Goal: Transaction & Acquisition: Purchase product/service

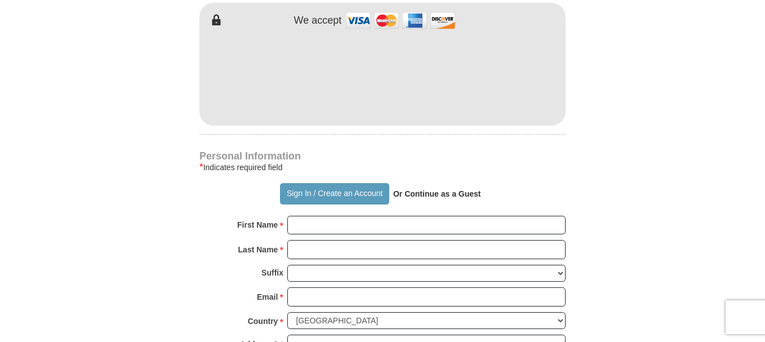
scroll to position [338, 0]
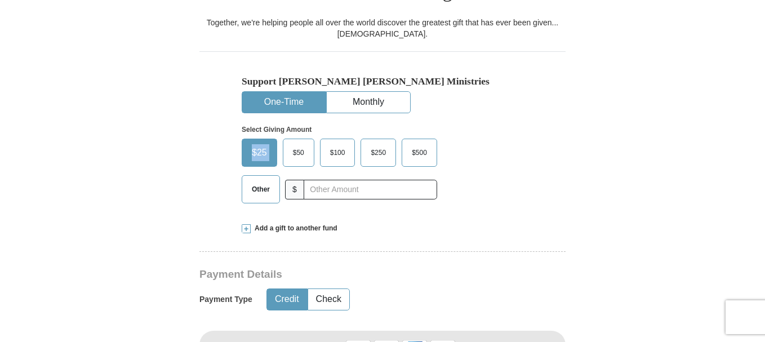
click at [261, 144] on span "$25" at bounding box center [259, 152] width 26 height 17
click at [0, 0] on input "$25" at bounding box center [0, 0] width 0 height 0
click at [261, 144] on span "$25" at bounding box center [259, 152] width 26 height 17
click at [0, 0] on input "$25" at bounding box center [0, 0] width 0 height 0
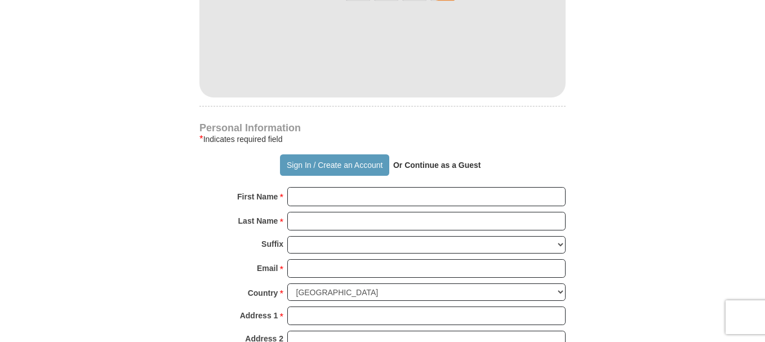
scroll to position [798, 0]
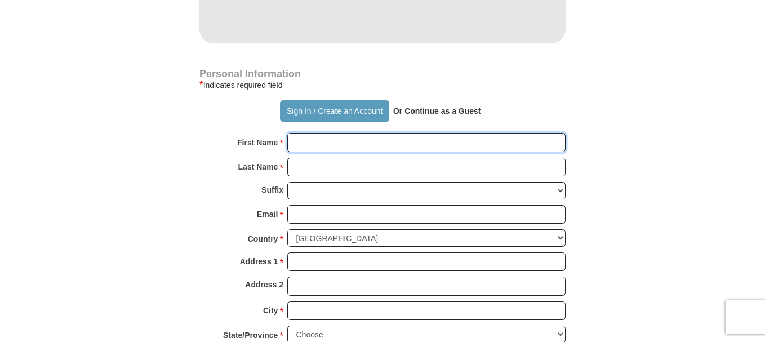
click at [384, 137] on input "First Name *" at bounding box center [426, 142] width 278 height 19
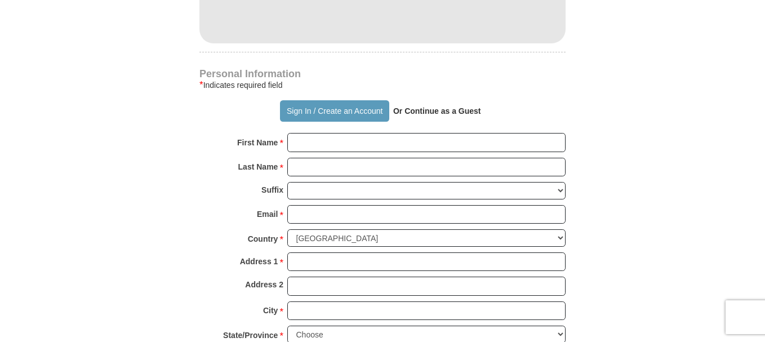
click at [447, 106] on strong "Or Continue as a Guest" at bounding box center [437, 110] width 88 height 9
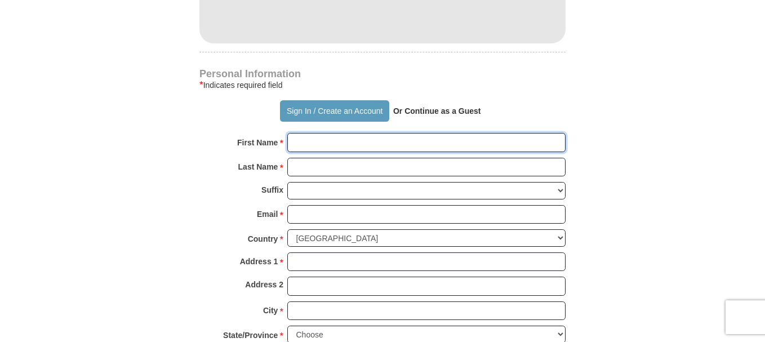
click at [367, 135] on input "First Name *" at bounding box center [426, 142] width 278 height 19
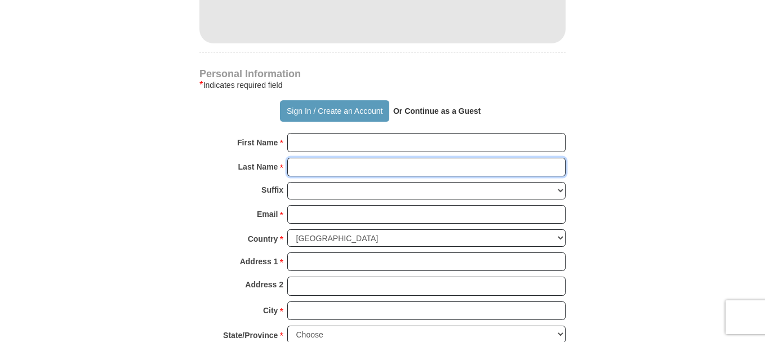
click at [346, 169] on input "Last Name *" at bounding box center [426, 167] width 278 height 19
click at [346, 158] on input "Last Name *" at bounding box center [426, 167] width 278 height 19
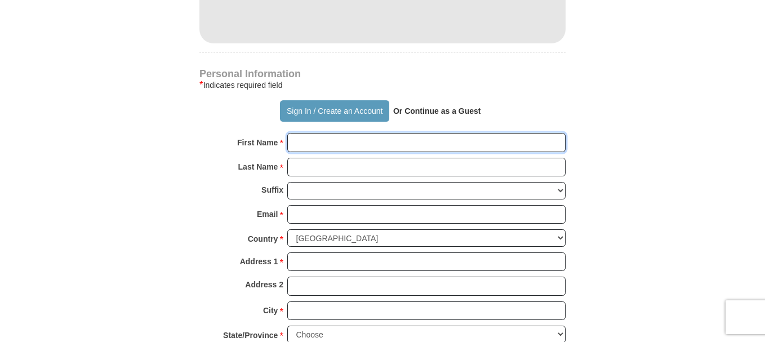
click at [353, 137] on input "First Name *" at bounding box center [426, 142] width 278 height 19
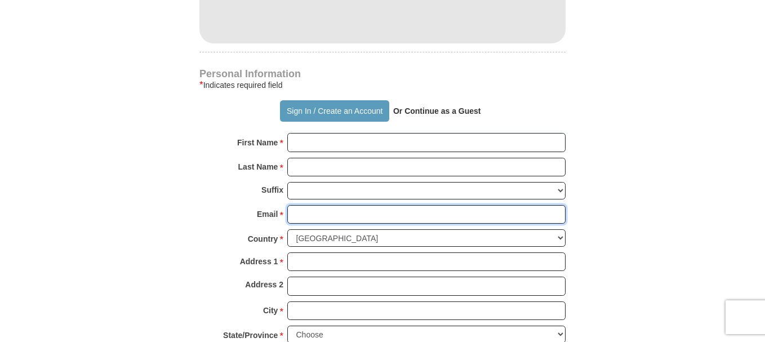
click at [339, 205] on input "Email *" at bounding box center [426, 214] width 278 height 19
type input "[EMAIL_ADDRESS][DOMAIN_NAME]"
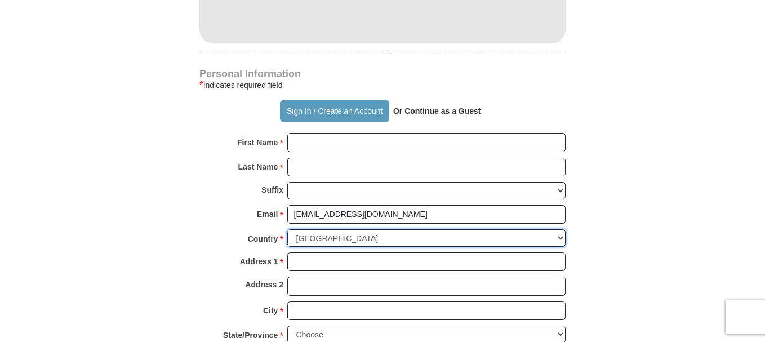
select select "PH"
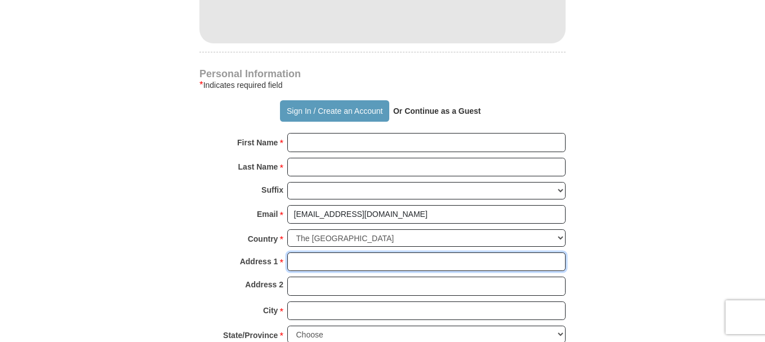
type input "[STREET_ADDRESS]"
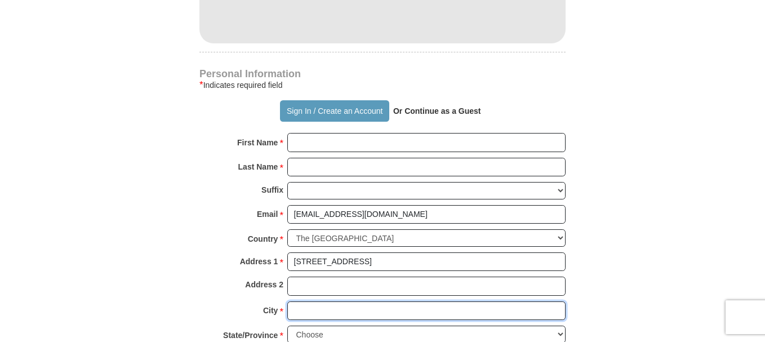
type input "[GEOGRAPHIC_DATA]"
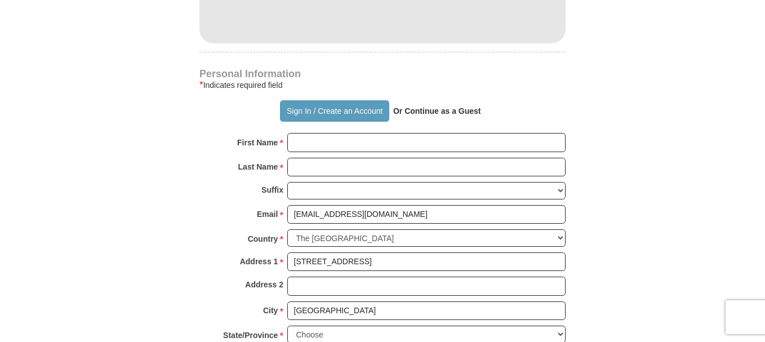
type input "97251-9614"
type input "09518565835"
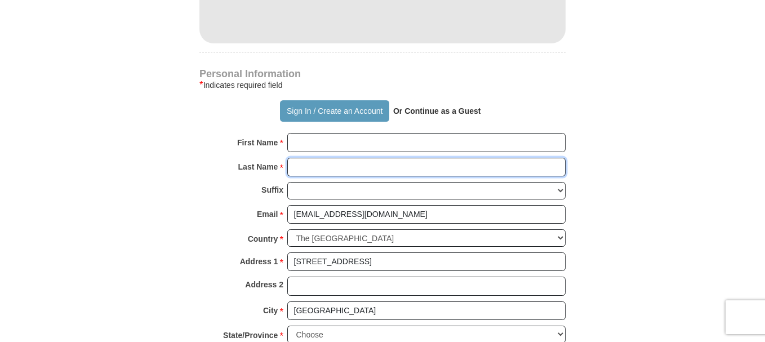
click at [347, 160] on input "Last Name *" at bounding box center [426, 167] width 278 height 19
click at [348, 160] on input "Last Name *" at bounding box center [426, 167] width 278 height 19
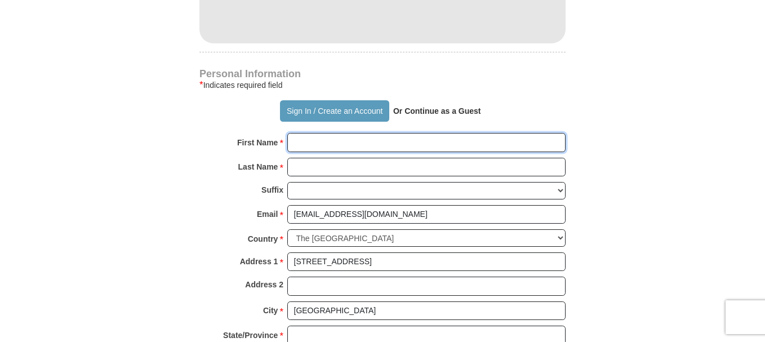
click at [344, 137] on input "First Name *" at bounding box center [426, 142] width 278 height 19
type input "frad"
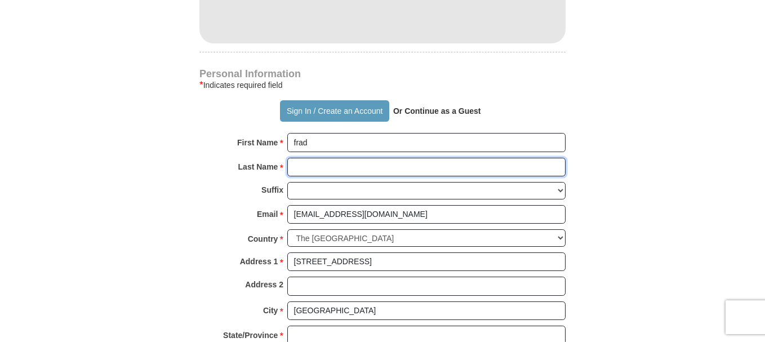
click at [324, 161] on input "Last Name *" at bounding box center [426, 167] width 278 height 19
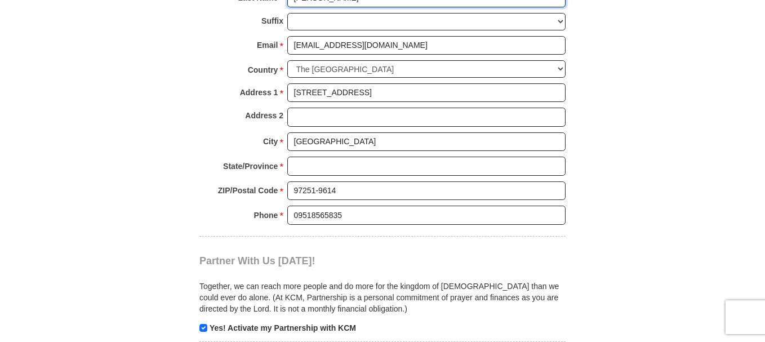
type input "[PERSON_NAME]"
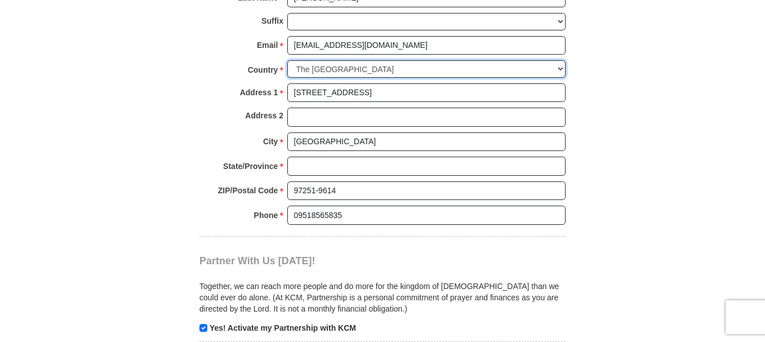
click at [359, 63] on select "United States of America Canada Antigua and Barbuda Argentina Armenia Aruba Aus…" at bounding box center [426, 68] width 278 height 17
select select "UA"
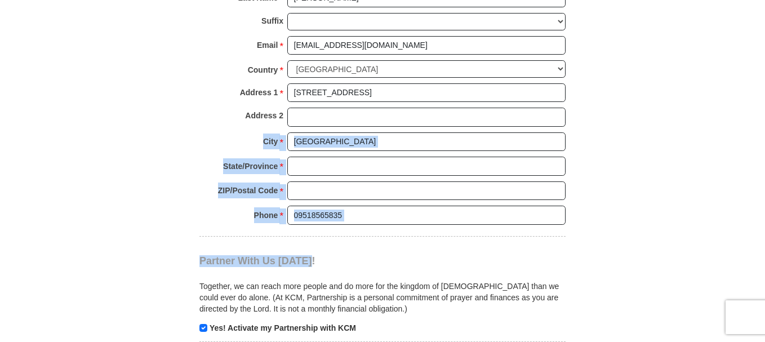
drag, startPoint x: 556, startPoint y: 131, endPoint x: 627, endPoint y: 113, distance: 73.8
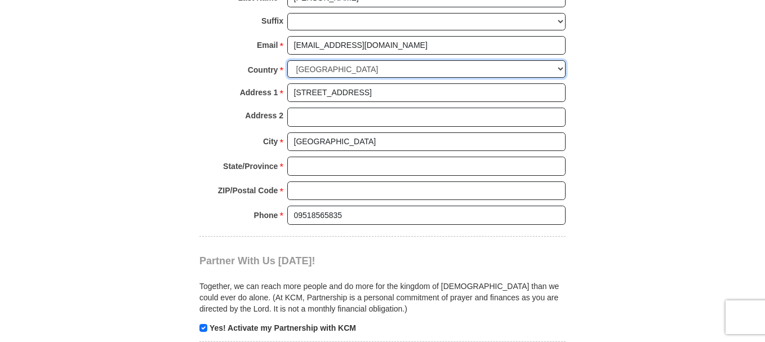
click at [442, 65] on select "United States of America Canada Antigua and Barbuda Argentina Armenia Aruba Aus…" at bounding box center [426, 68] width 278 height 17
select select "US"
click at [287, 60] on select "United States of America Canada Antigua and Barbuda Argentina Armenia Aruba Aus…" at bounding box center [426, 68] width 278 height 17
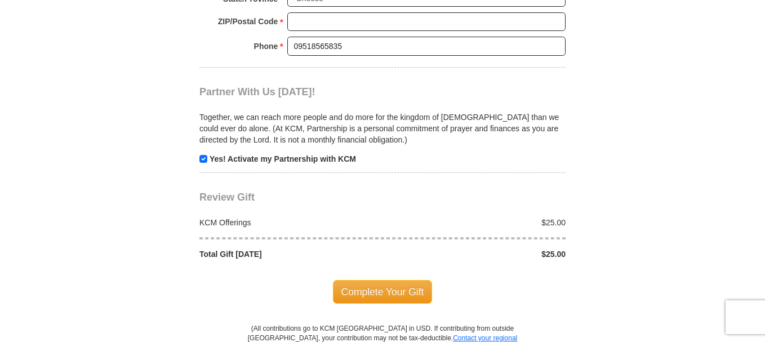
scroll to position [909, 0]
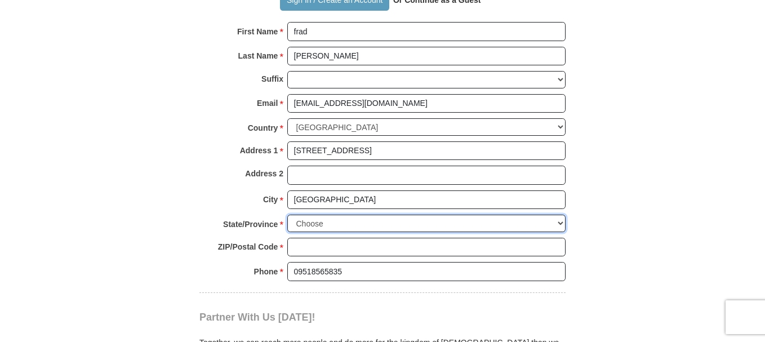
click at [323, 218] on select "Choose Alabama Alaska American Samoa Arizona Arkansas Armed Forces Americas Arm…" at bounding box center [426, 223] width 278 height 17
select select "OR"
click at [287, 215] on select "Choose Alabama Alaska American Samoa Arizona Arkansas Armed Forces Americas Arm…" at bounding box center [426, 223] width 278 height 17
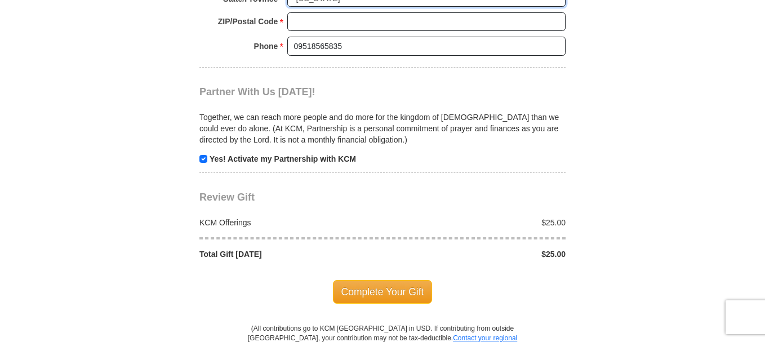
scroll to position [1246, 0]
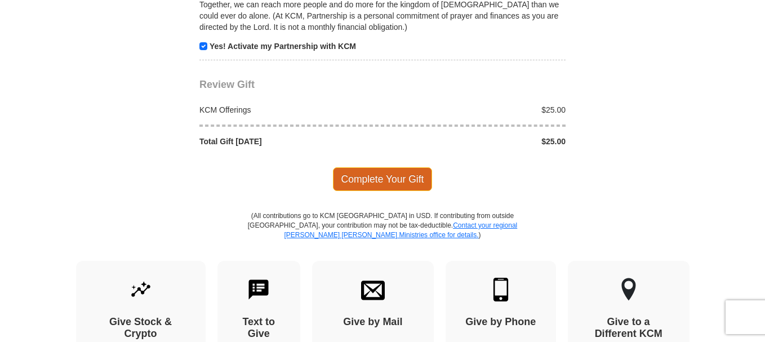
click at [395, 170] on span "Complete Your Gift" at bounding box center [383, 179] width 100 height 24
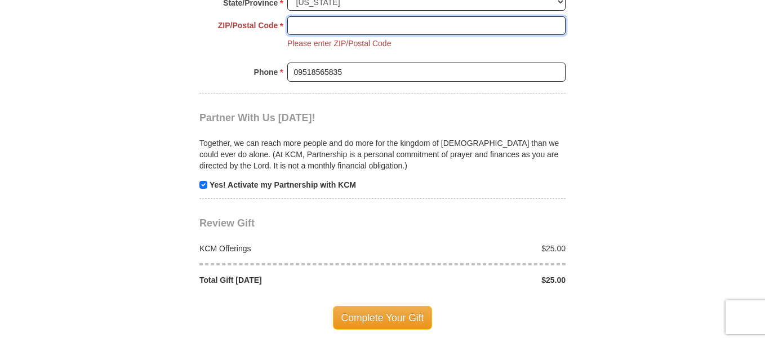
click at [350, 24] on input "ZIP/Postal Code *" at bounding box center [426, 25] width 278 height 19
type input "97251-9614"
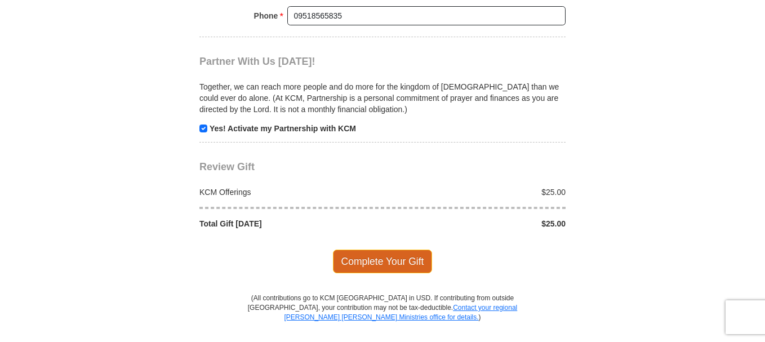
click at [378, 250] on span "Complete Your Gift" at bounding box center [383, 262] width 100 height 24
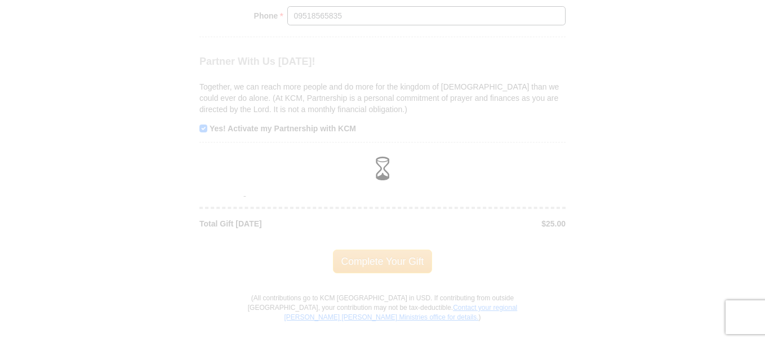
scroll to position [1017, 0]
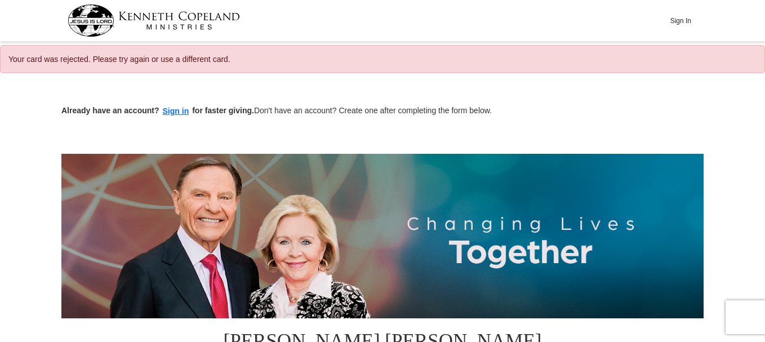
scroll to position [238, 0]
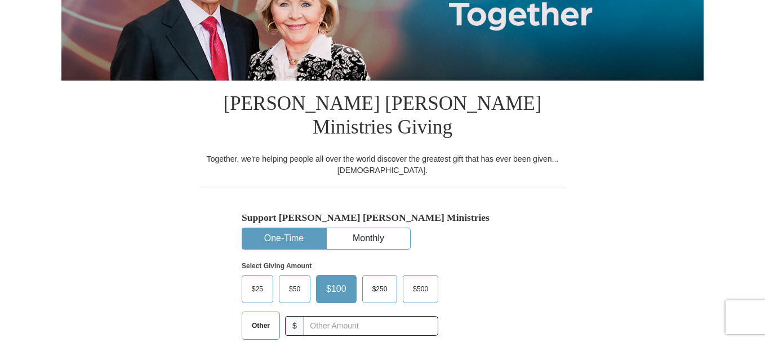
select select "OR"
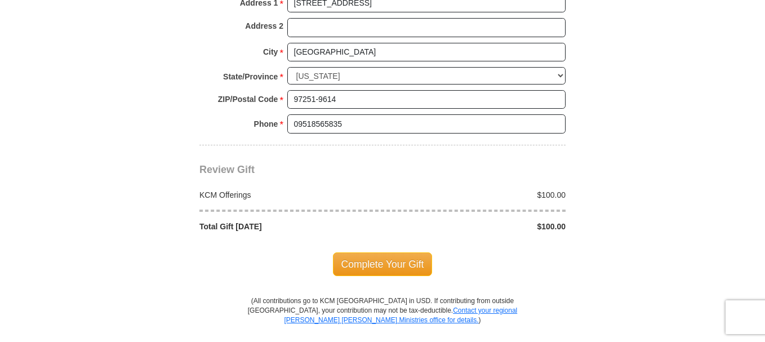
scroll to position [1248, 0]
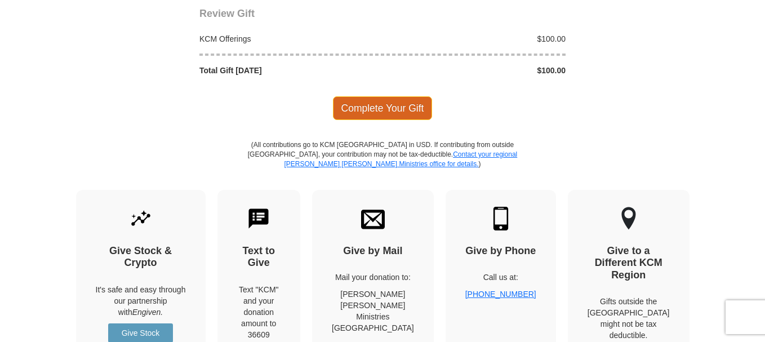
click at [399, 109] on span "Complete Your Gift" at bounding box center [383, 108] width 100 height 24
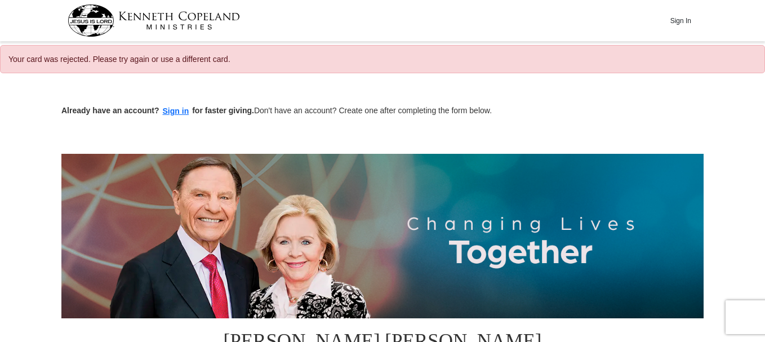
scroll to position [394, 0]
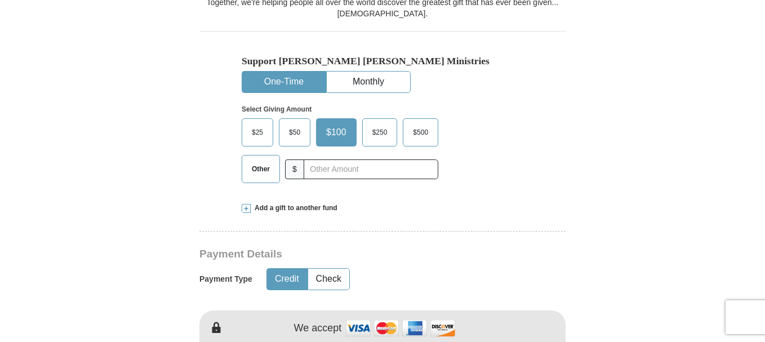
select select "OR"
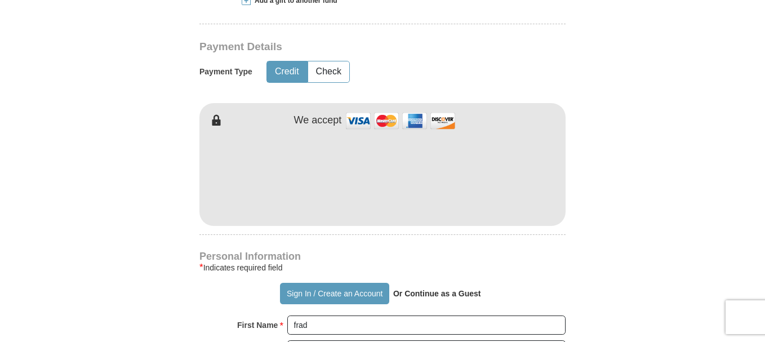
scroll to position [685, 0]
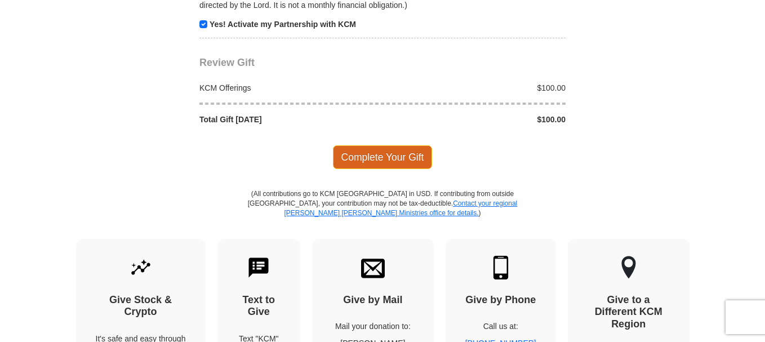
click at [415, 155] on span "Complete Your Gift" at bounding box center [383, 157] width 100 height 24
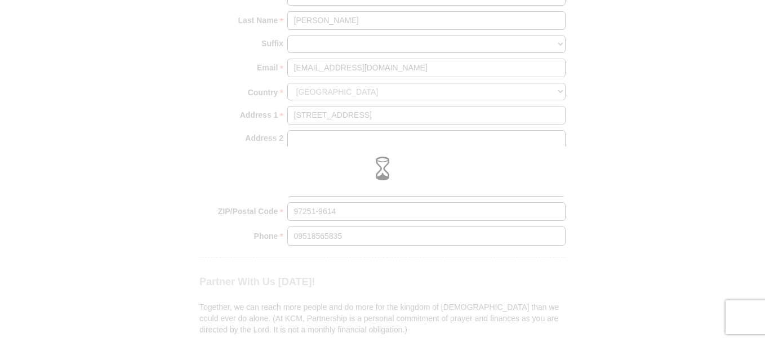
scroll to position [910, 0]
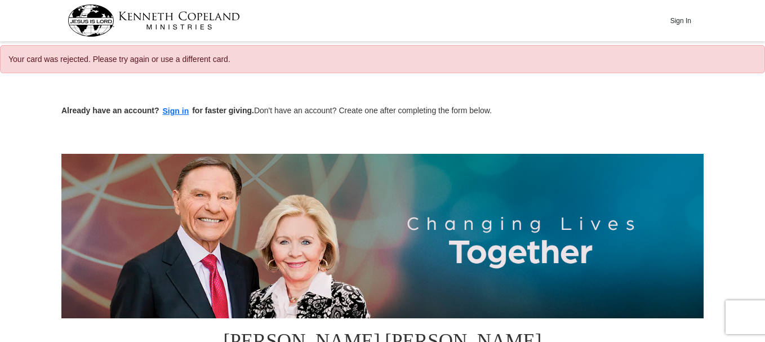
scroll to position [233, 0]
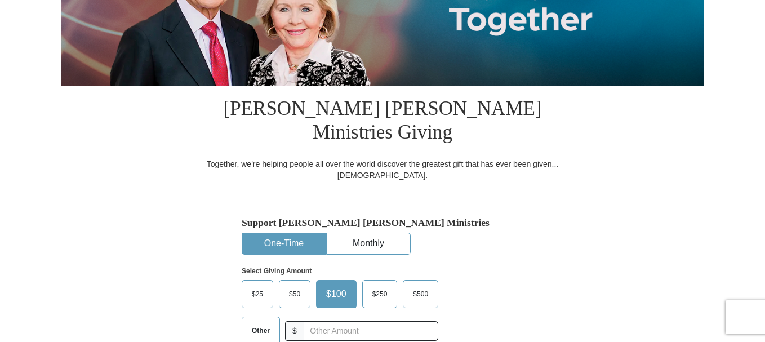
select select "OR"
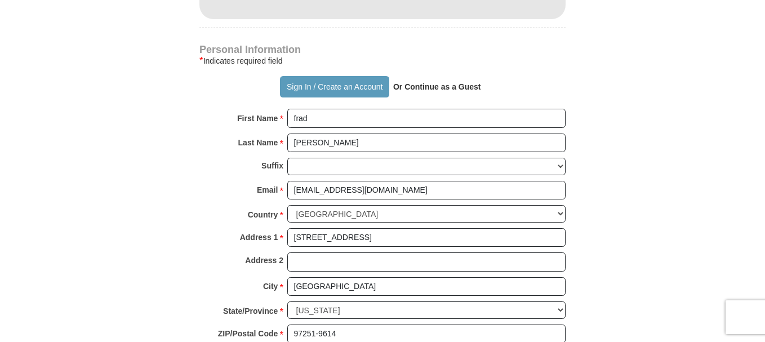
scroll to position [1199, 0]
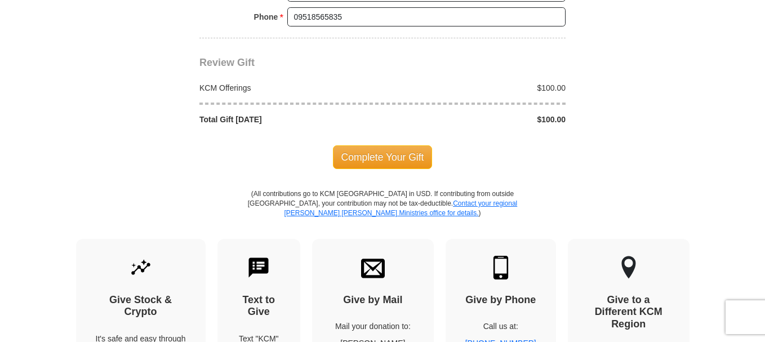
click at [385, 148] on span "Complete Your Gift" at bounding box center [383, 157] width 100 height 24
